Goal: Navigation & Orientation: Find specific page/section

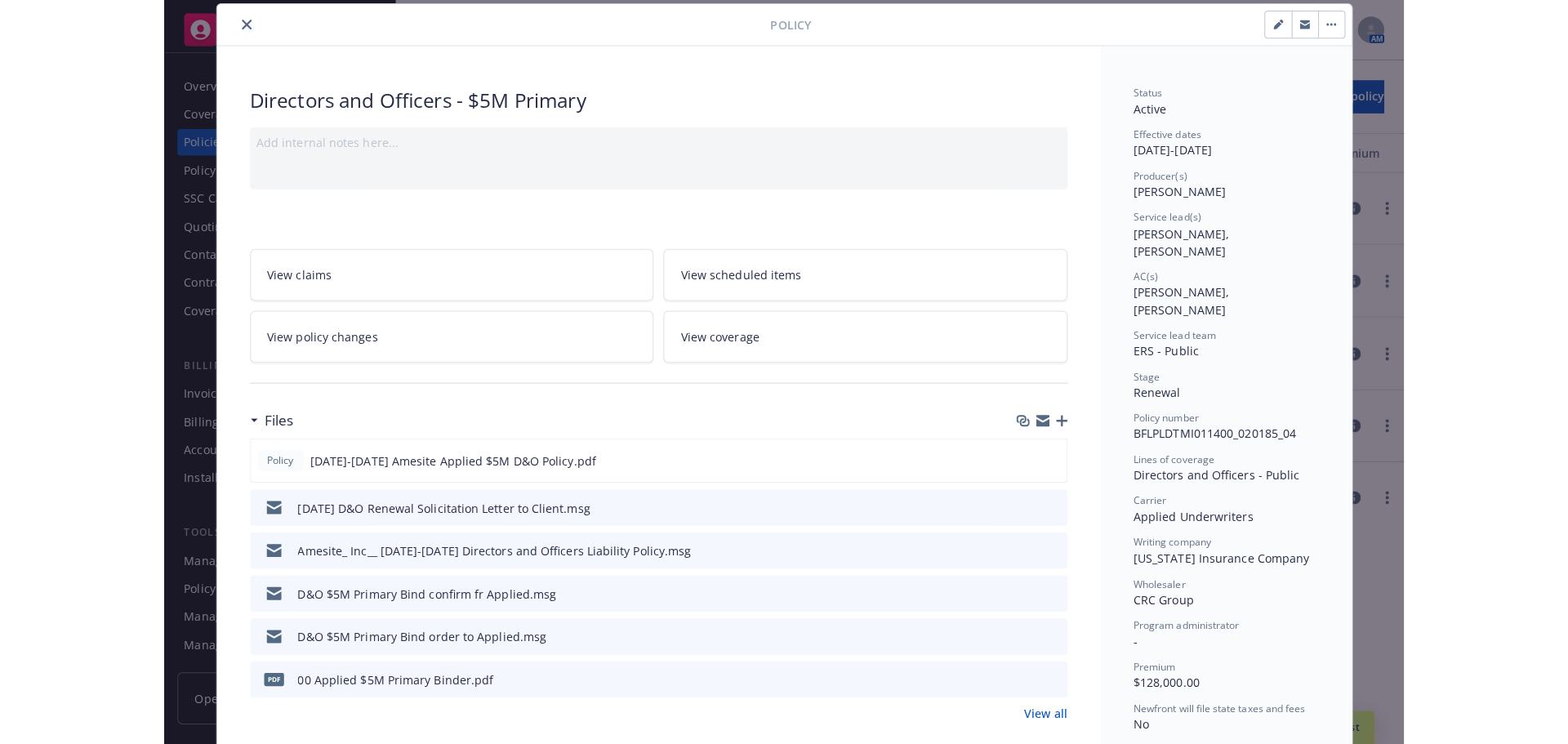
scroll to position [49, 0]
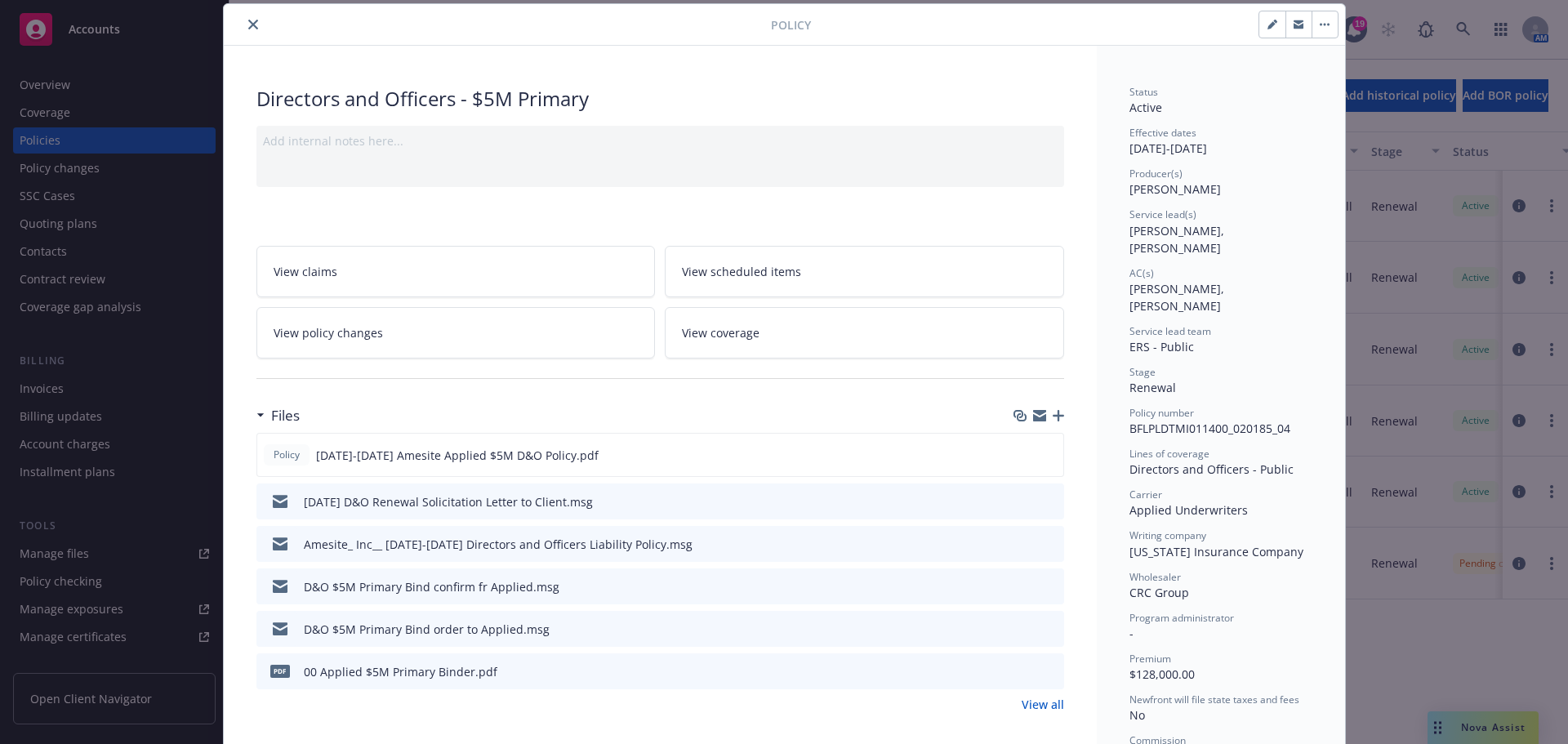
click at [250, 26] on icon "close" at bounding box center [253, 24] width 10 height 10
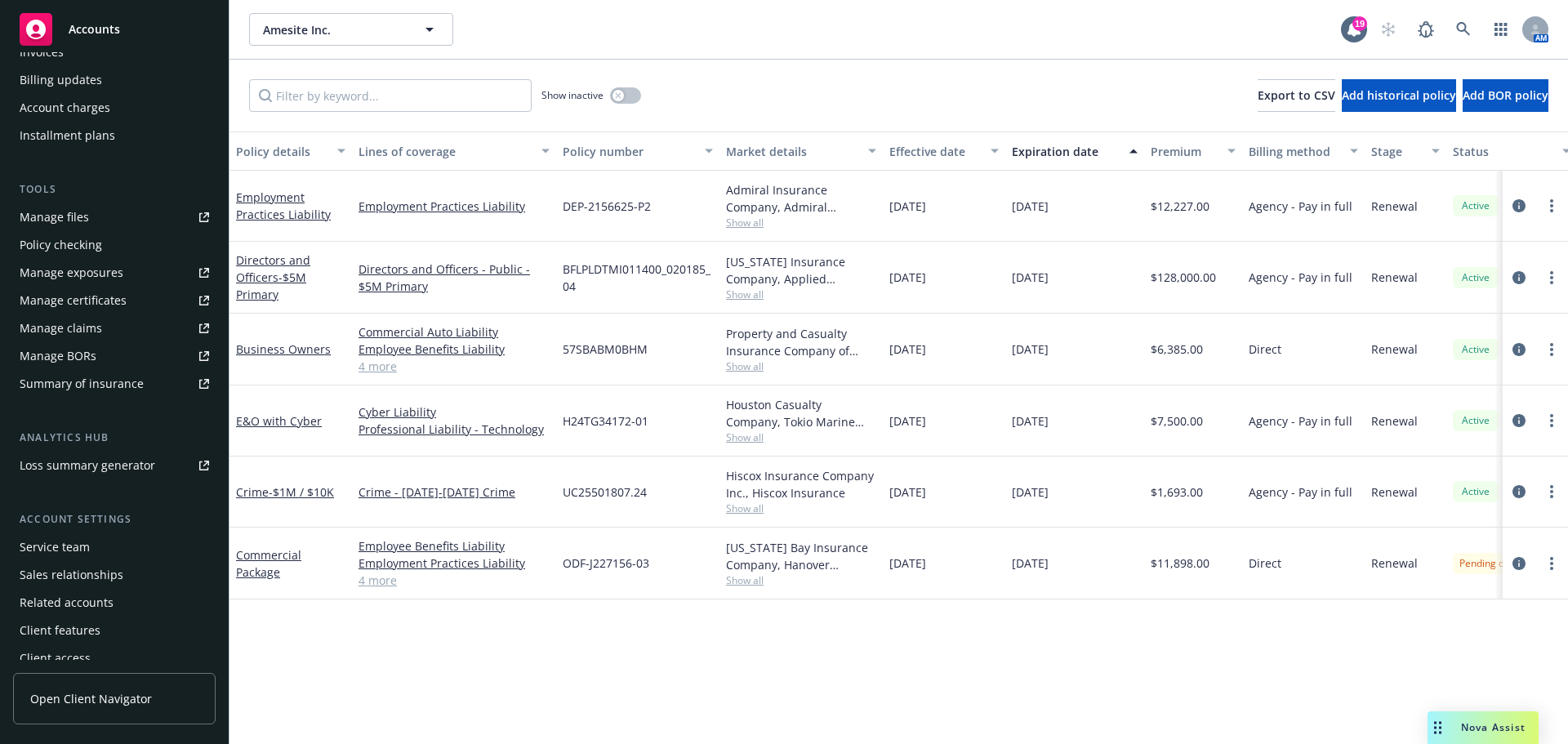
scroll to position [348, 0]
